Goal: Task Accomplishment & Management: Manage account settings

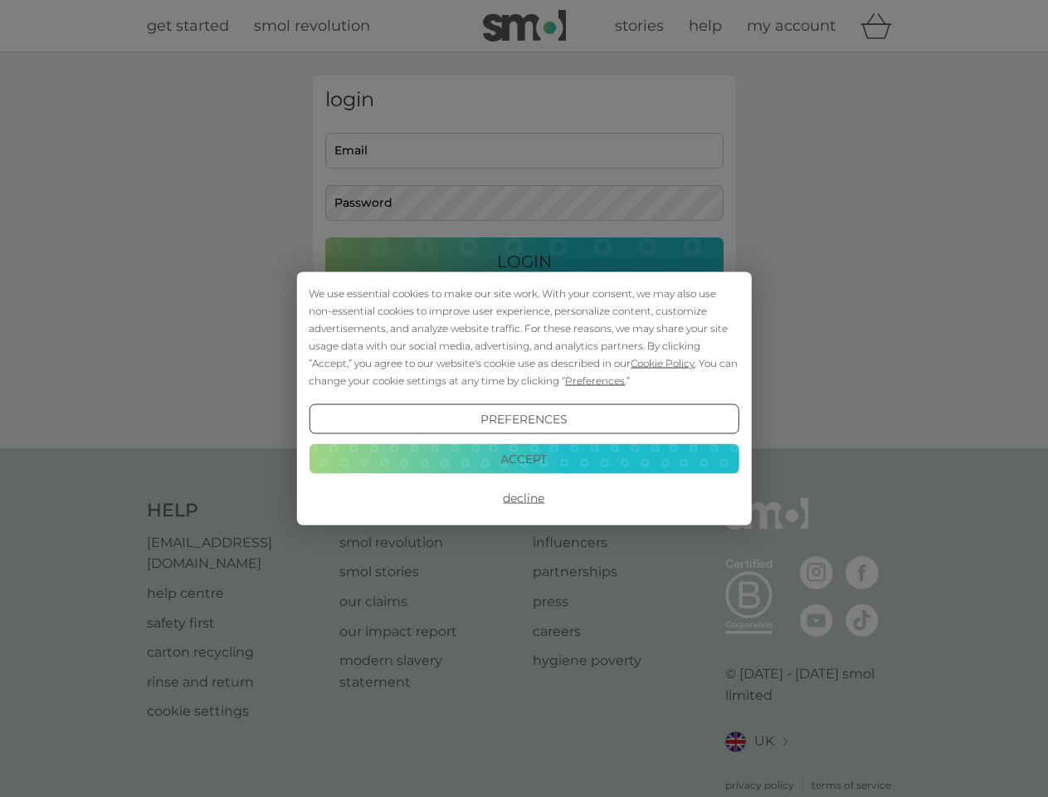
click at [663, 363] on span "Cookie Policy" at bounding box center [663, 363] width 64 height 12
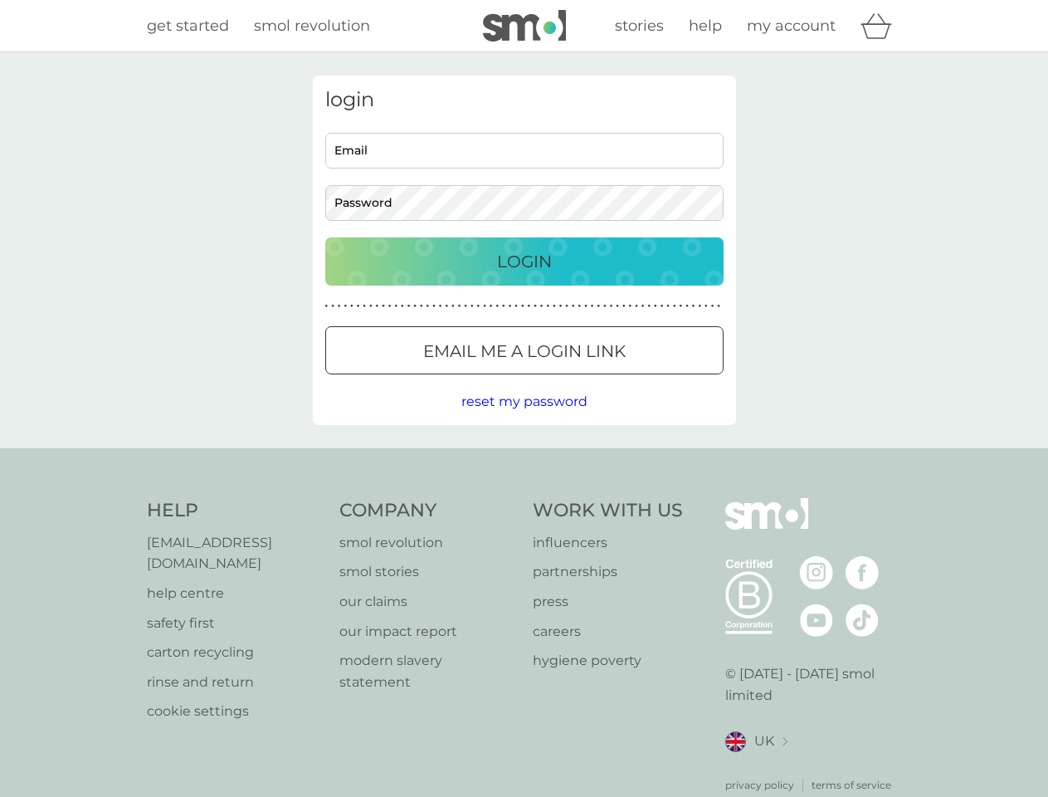
click at [593, 380] on div "login Email Password Login ● ● ● ● ● ● ● ● ● ● ● ● ● ● ● ● ● ● ● ● ● ● ● ● ● ● …" at bounding box center [524, 250] width 423 height 349
click at [524, 419] on div "login Email Password Login ● ● ● ● ● ● ● ● ● ● ● ● ● ● ● ● ● ● ● ● ● ● ● ● ● ● …" at bounding box center [524, 250] width 423 height 349
click at [524, 498] on div "Help [EMAIL_ADDRESS][DOMAIN_NAME] help centre safety first carton recycling rin…" at bounding box center [524, 645] width 755 height 295
click at [524, 458] on div "Help [EMAIL_ADDRESS][DOMAIN_NAME] help centre safety first carton recycling rin…" at bounding box center [524, 645] width 1048 height 394
